Goal: Task Accomplishment & Management: Manage account settings

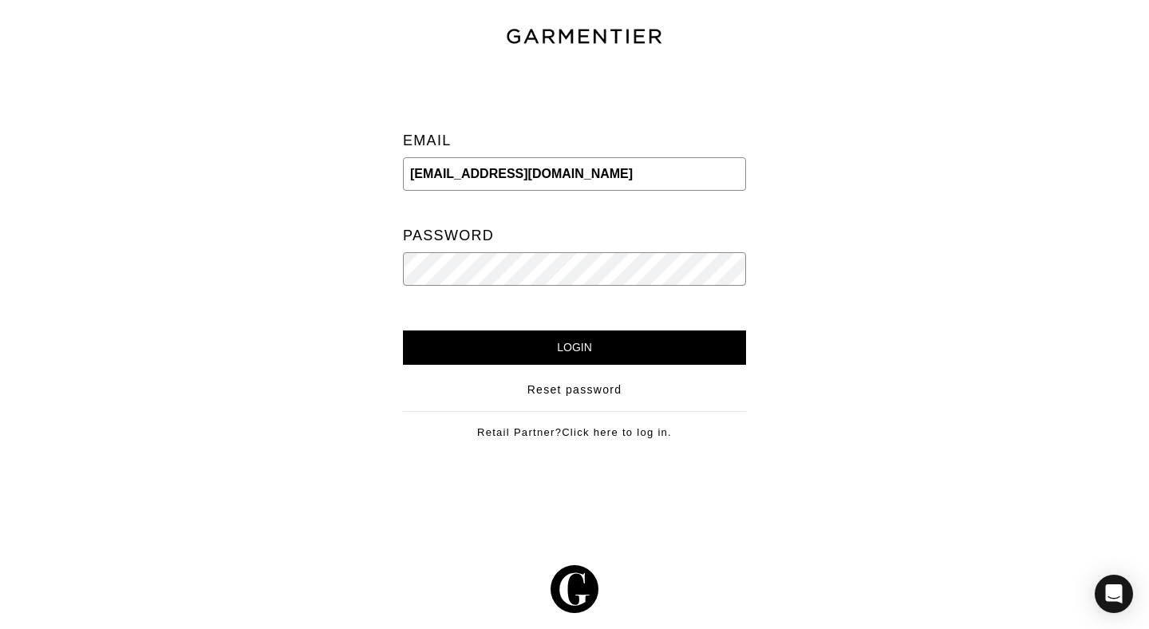
type input "[EMAIL_ADDRESS][DOMAIN_NAME]"
click at [575, 348] on input "Login" at bounding box center [574, 347] width 343 height 34
click at [403, 330] on input "Login" at bounding box center [574, 347] width 343 height 34
drag, startPoint x: 593, startPoint y: 173, endPoint x: 349, endPoint y: 175, distance: 243.3
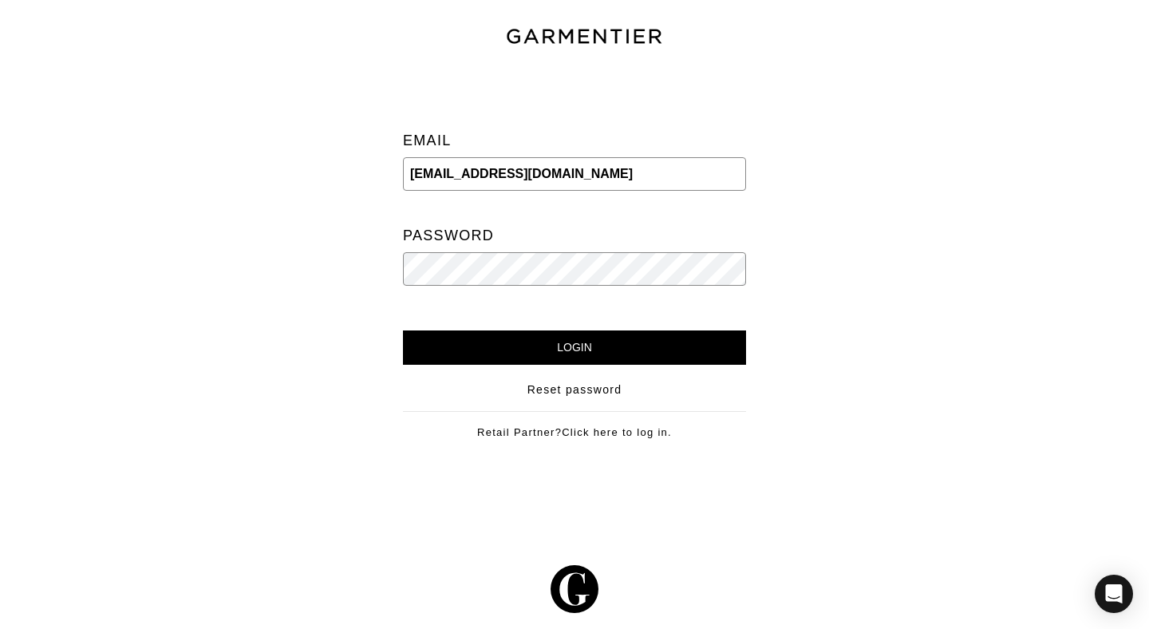
click at [349, 175] on div "Email [EMAIL_ADDRESS][DOMAIN_NAME] Password Login Reset password Retail Partner…" at bounding box center [574, 267] width 1173 height 396
type input "[PERSON_NAME]"
click at [728, 99] on div "Email [PERSON_NAME] Password" at bounding box center [574, 212] width 319 height 238
